Goal: Check status

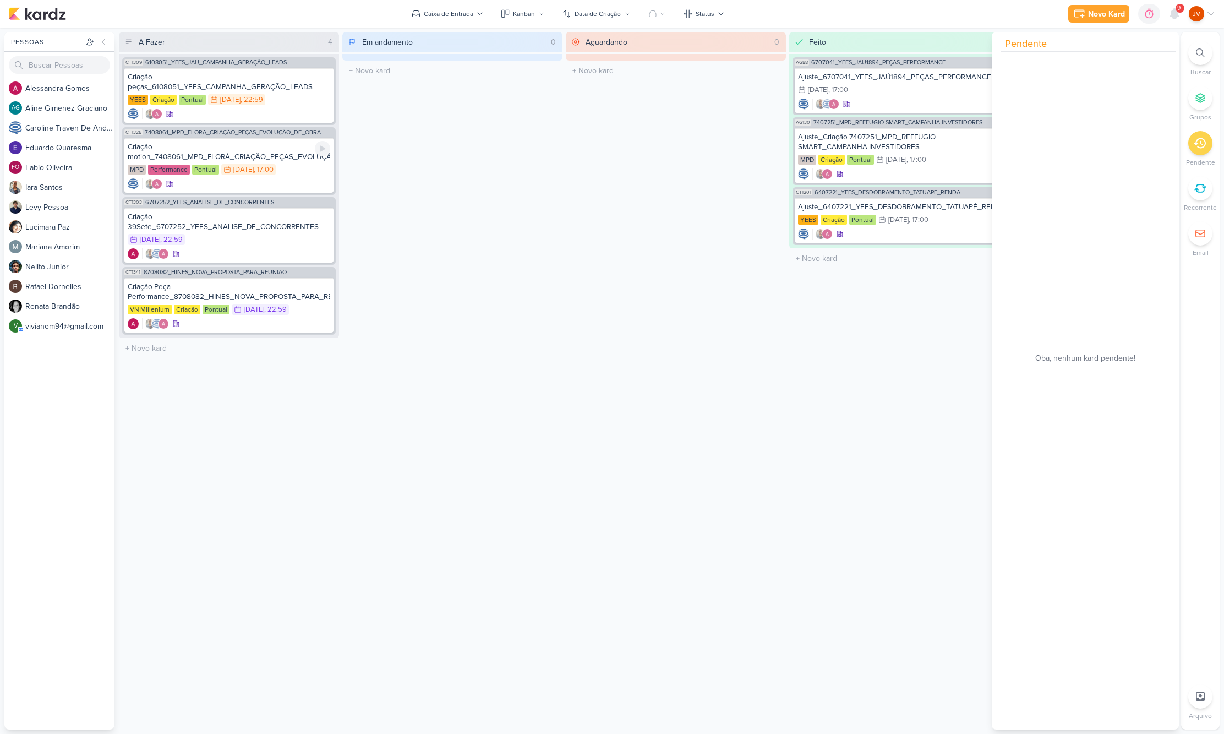
click at [276, 154] on div "Criação motion_7408061_MPD_FLORÁ_CRIAÇÃO_PEÇAS_EVOLUÇÃO_DE_OBRA" at bounding box center [229, 152] width 203 height 20
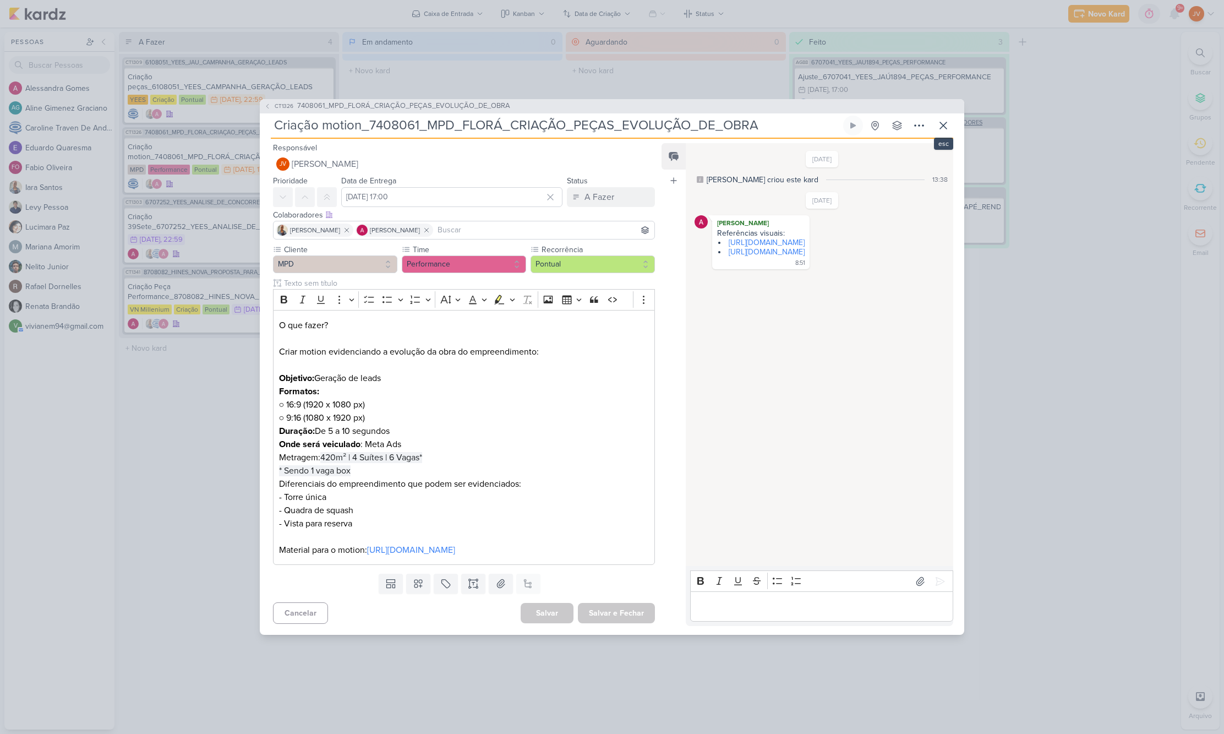
drag, startPoint x: 947, startPoint y: 121, endPoint x: 955, endPoint y: 120, distance: 8.3
click at [951, 120] on button at bounding box center [944, 126] width 20 height 20
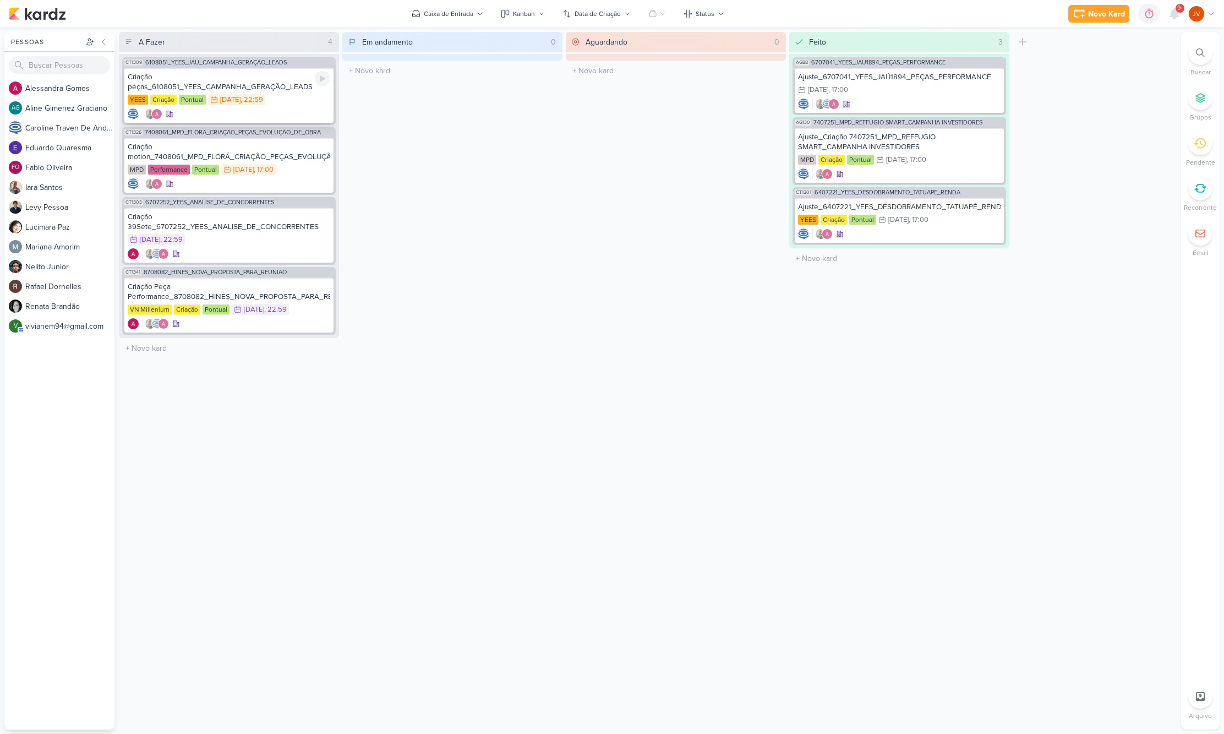
click at [263, 85] on div "Criação peças_6108051_YEES_CAMPANHA_GERAÇÃO_LEADS" at bounding box center [229, 82] width 203 height 20
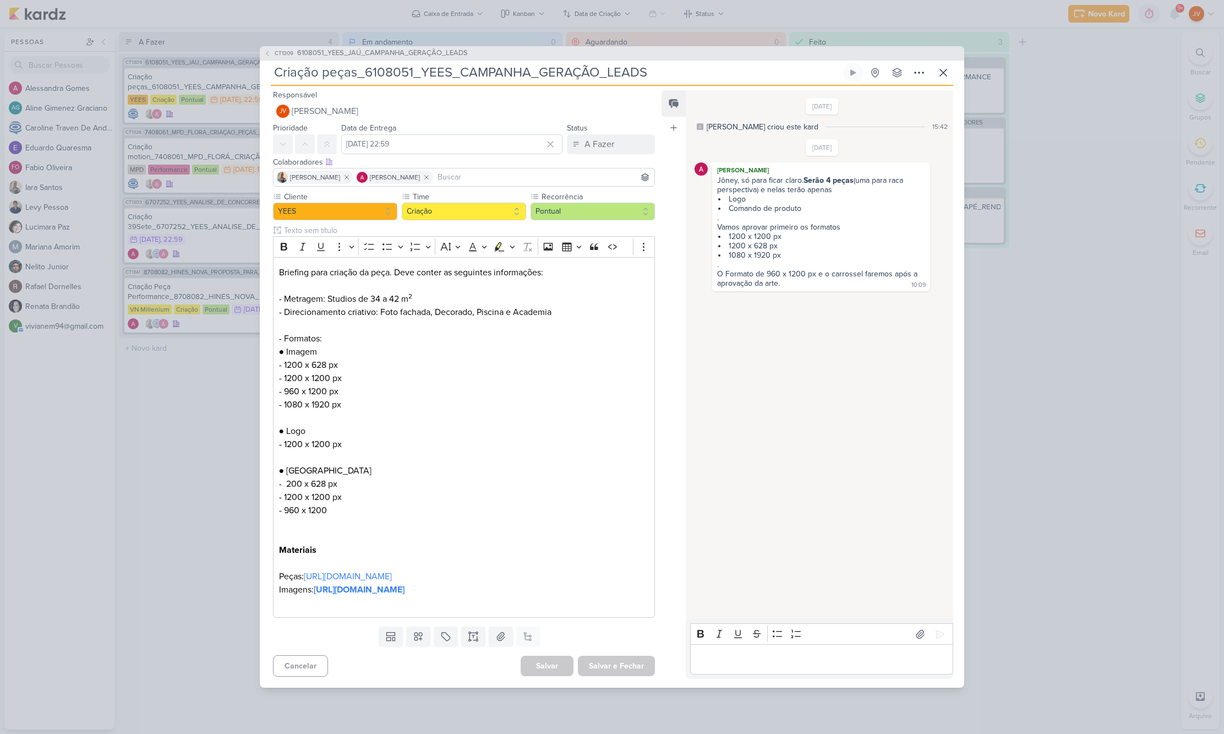
click at [158, 426] on div "CT1309 6108051_YEES_JAÚ_CAMPANHA_GERAÇÃO_LEADS Criação peças_6108051_YEES_CAMPA…" at bounding box center [612, 367] width 1224 height 734
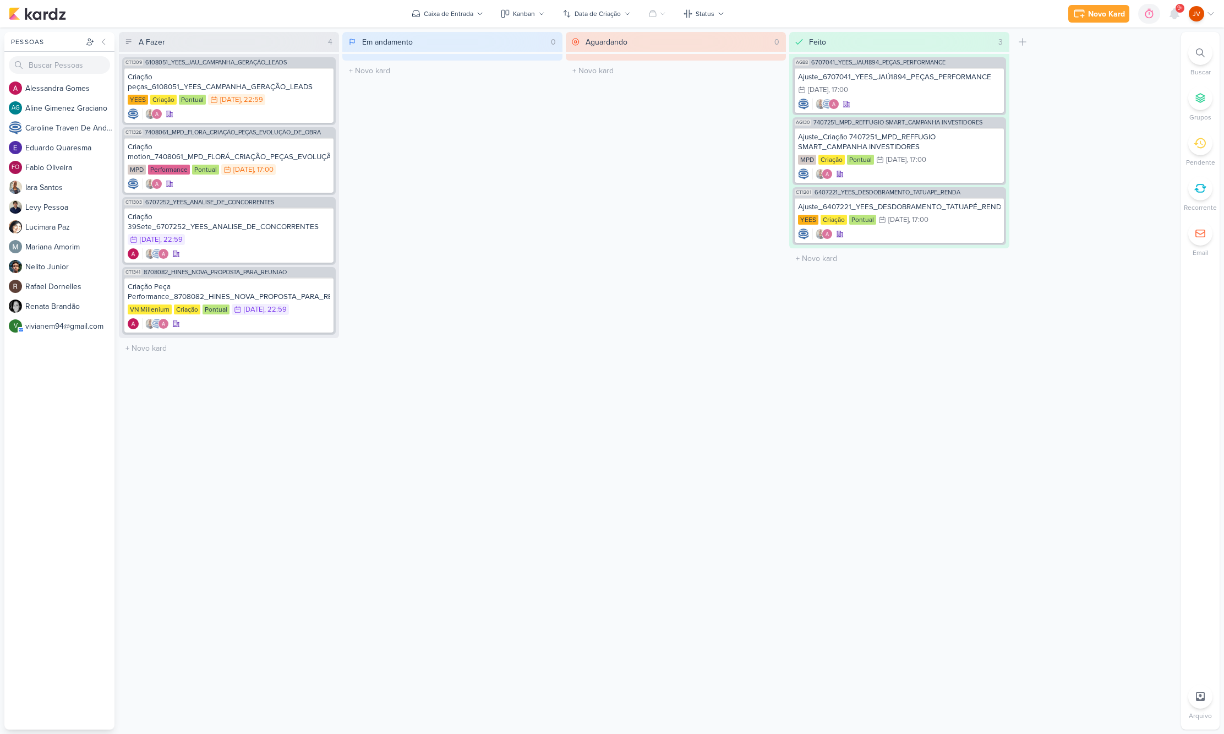
drag, startPoint x: 668, startPoint y: 277, endPoint x: 683, endPoint y: 280, distance: 14.7
click at [670, 277] on div "Aguardando 0 Mover Para Esquerda Mover Para Direita [GEOGRAPHIC_DATA] O título …" at bounding box center [676, 380] width 220 height 697
click at [1196, 150] on div at bounding box center [1201, 143] width 24 height 24
click at [891, 366] on div "Feito 3 Mover Para Esquerda Mover Para Direita [GEOGRAPHIC_DATA] AG88 6707041_Y…" at bounding box center [899, 380] width 220 height 697
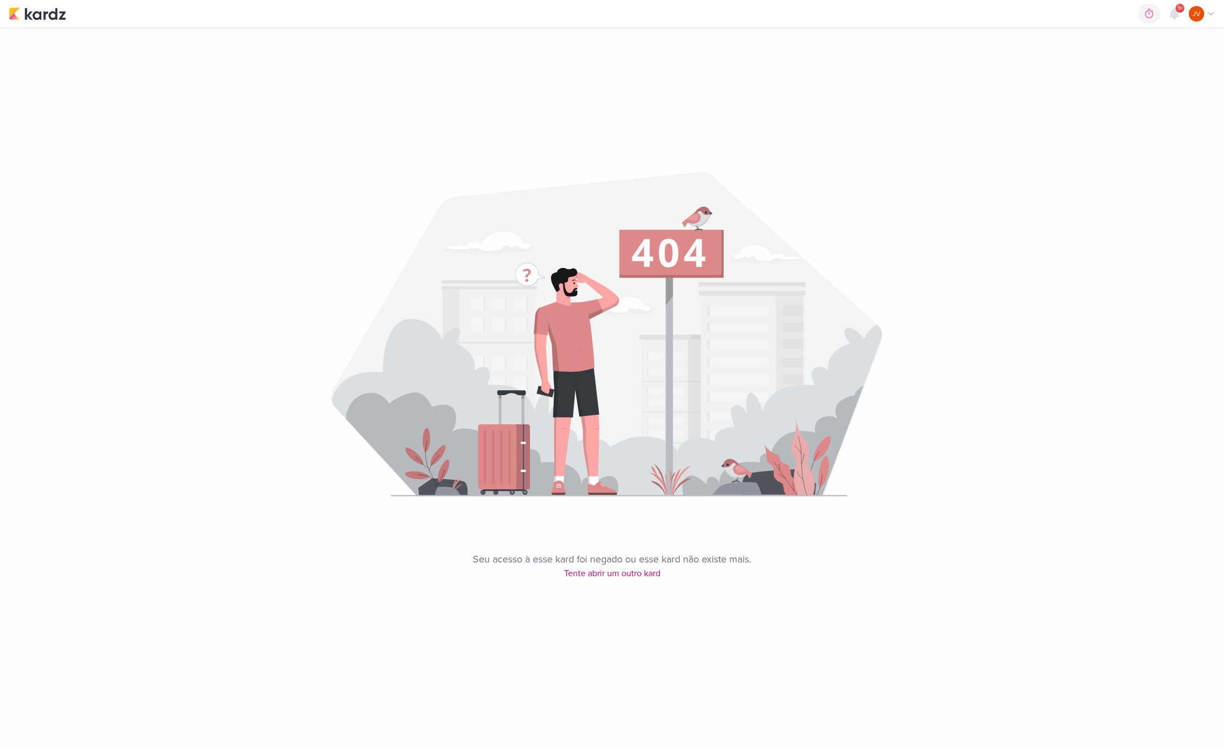
scroll to position [1, 0]
click at [30, 12] on img at bounding box center [37, 13] width 57 height 13
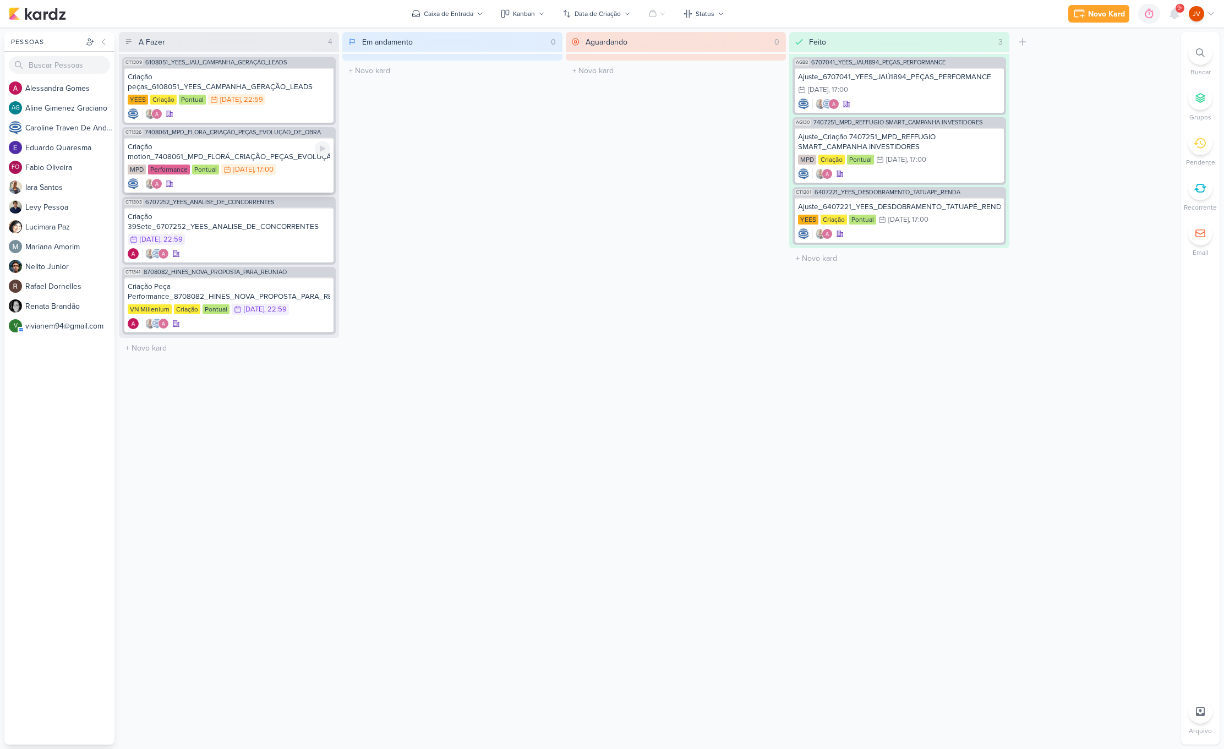
click at [244, 155] on div "Criação motion_7408061_MPD_FLORÁ_CRIAÇÃO_PEÇAS_EVOLUÇÃO_DE_OBRA" at bounding box center [229, 152] width 203 height 20
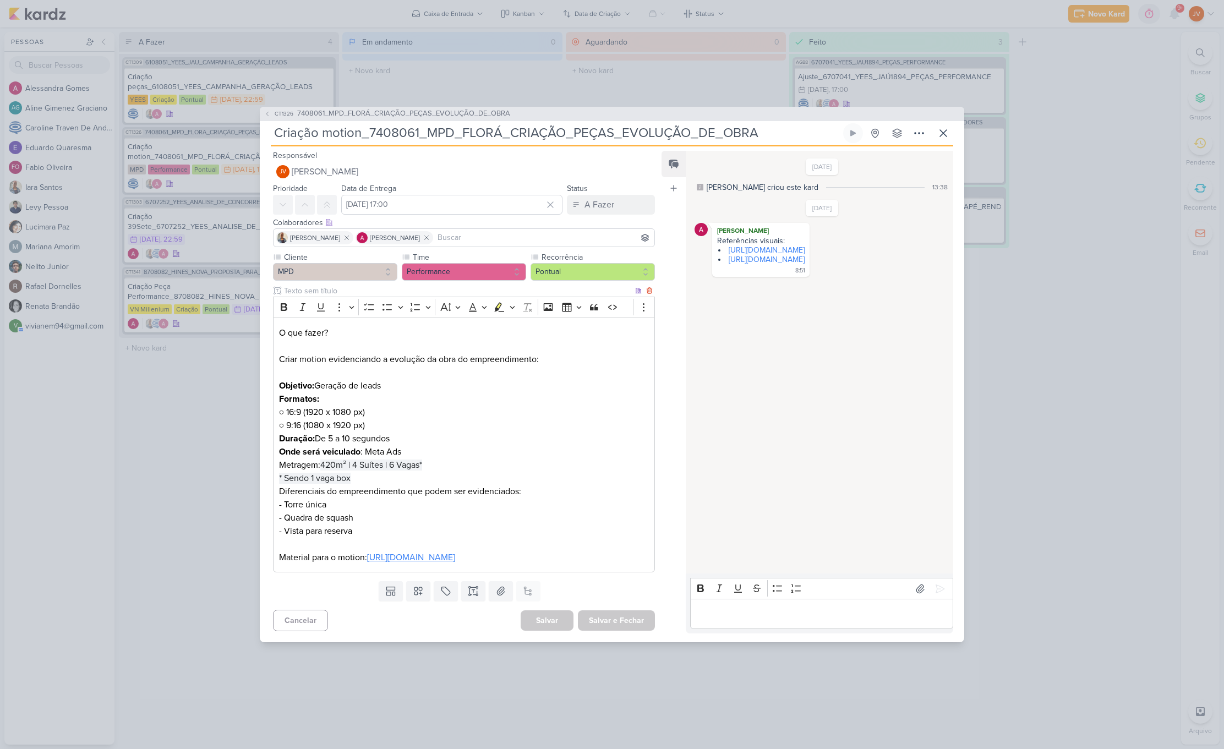
click at [455, 552] on link "[URL][DOMAIN_NAME]" at bounding box center [411, 557] width 88 height 11
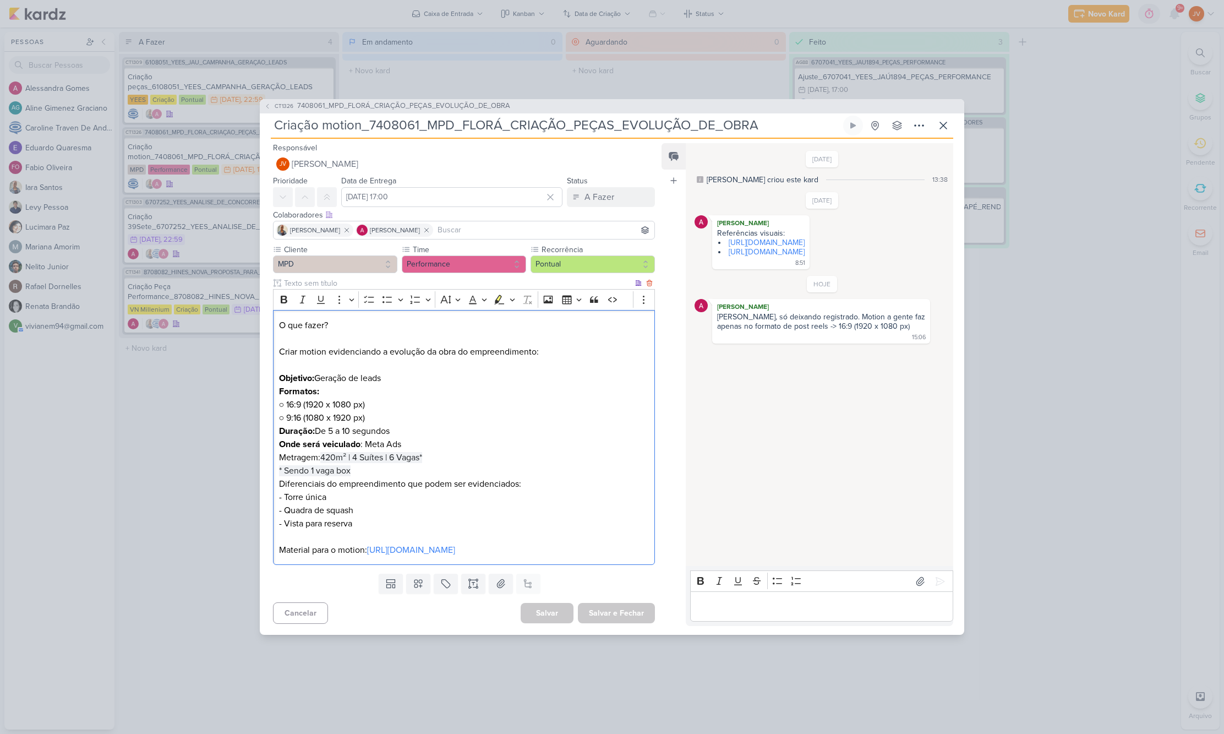
scroll to position [0, 1]
drag, startPoint x: 351, startPoint y: 412, endPoint x: 309, endPoint y: 412, distance: 42.4
click at [309, 412] on p "Formatos: ○ 16:9 (1920 x 1080 px) ○ 9:16 (1080 x 1920 px) Duração: De 5 a 10 se…" at bounding box center [464, 451] width 370 height 132
click at [949, 119] on icon at bounding box center [943, 125] width 13 height 13
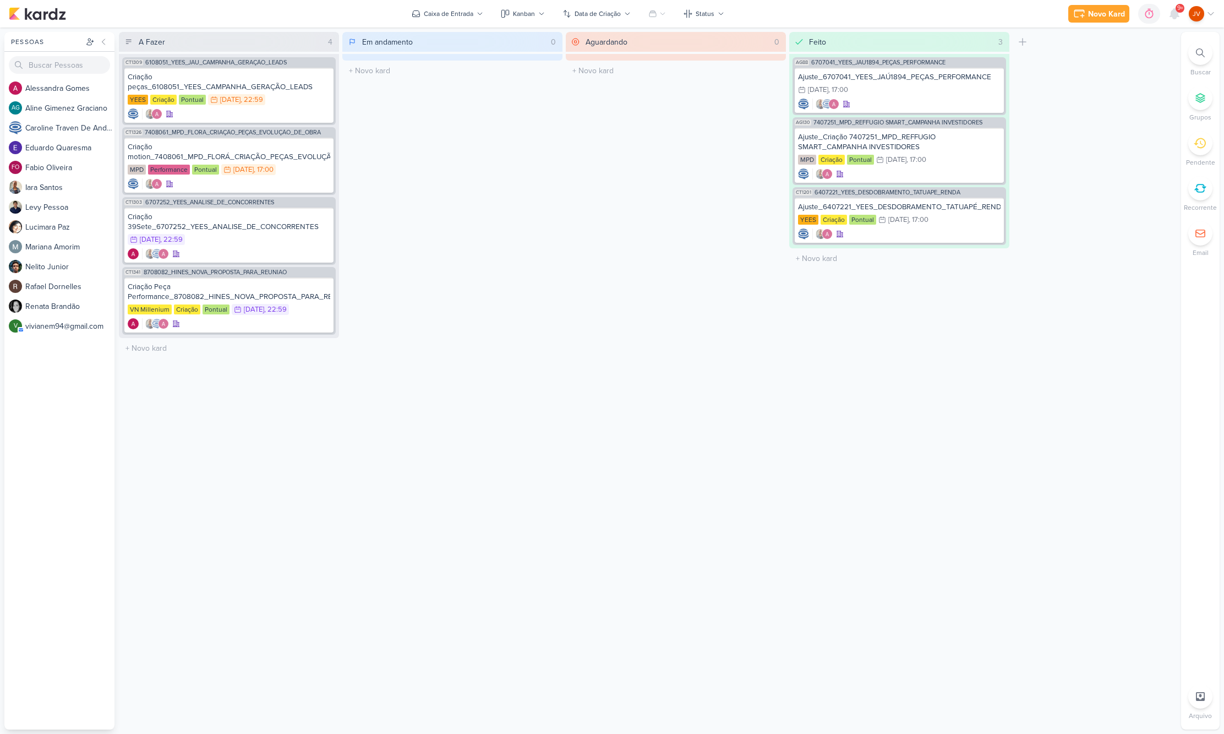
click at [1203, 145] on icon at bounding box center [1200, 143] width 12 height 10
click at [1204, 145] on icon at bounding box center [1200, 143] width 12 height 12
